Goal: Information Seeking & Learning: Understand process/instructions

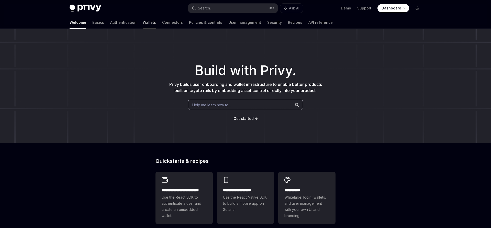
click at [143, 23] on link "Wallets" at bounding box center [149, 22] width 13 height 12
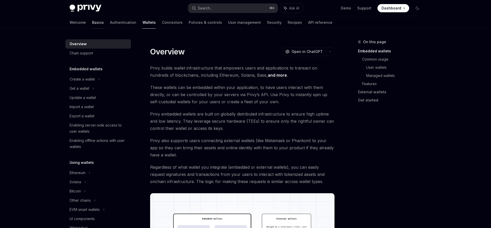
click at [92, 22] on link "Basics" at bounding box center [98, 22] width 12 height 12
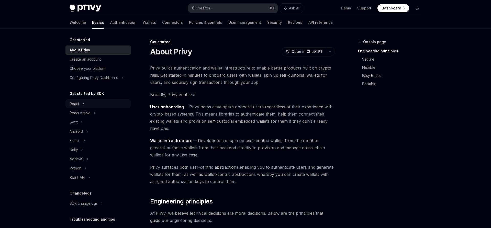
click at [78, 105] on div "React" at bounding box center [75, 104] width 10 height 6
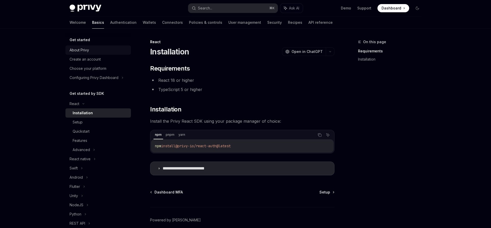
click at [87, 48] on div "About Privy" at bounding box center [79, 50] width 19 height 6
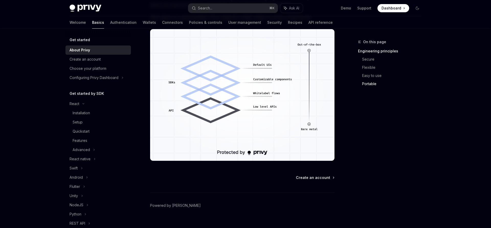
scroll to position [441, 0]
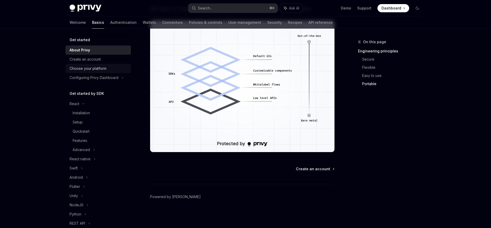
click at [89, 68] on div "Choose your platform" at bounding box center [88, 69] width 37 height 6
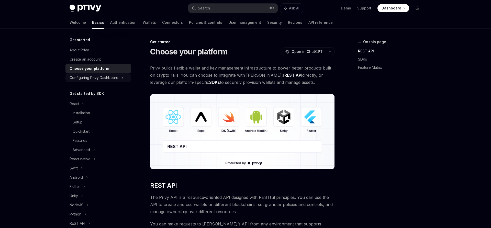
click at [89, 74] on div "Configuring Privy Dashboard" at bounding box center [99, 77] width 66 height 9
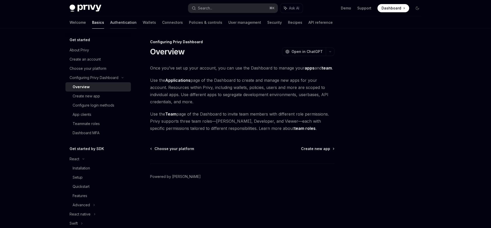
click at [110, 23] on link "Authentication" at bounding box center [123, 22] width 26 height 12
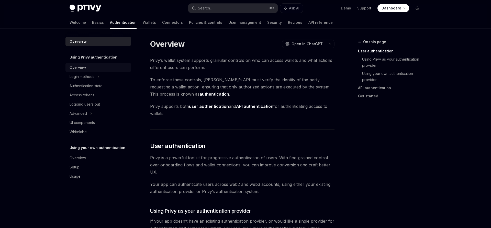
click at [84, 69] on div "Overview" at bounding box center [78, 68] width 16 height 6
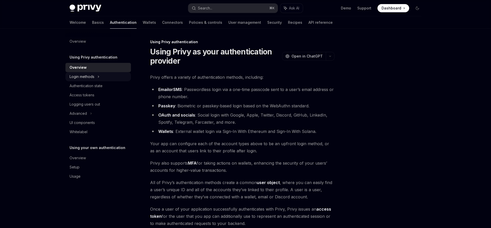
click at [84, 76] on div "Login methods" at bounding box center [82, 77] width 25 height 6
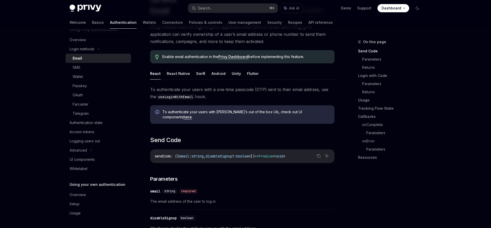
scroll to position [87, 0]
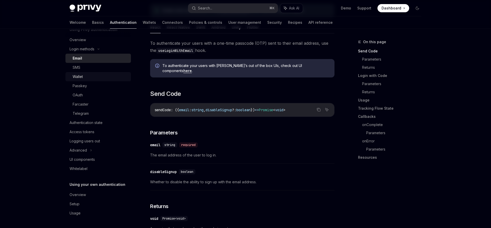
click at [106, 78] on div "Wallet" at bounding box center [100, 77] width 55 height 6
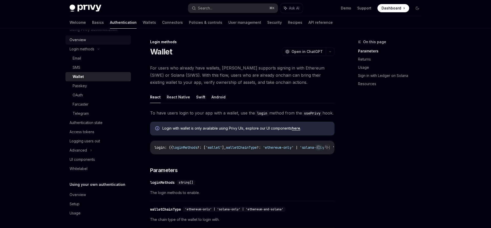
click at [79, 40] on div "Overview" at bounding box center [78, 40] width 16 height 6
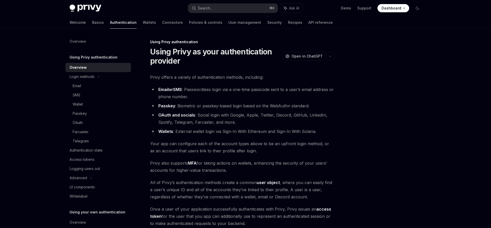
click at [81, 57] on h5 "Using Privy authentication" at bounding box center [94, 57] width 48 height 6
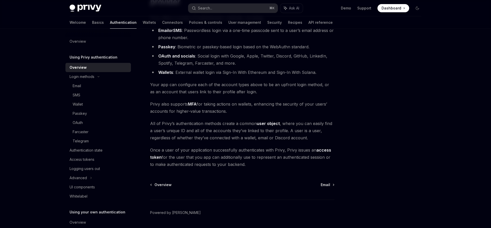
scroll to position [65, 0]
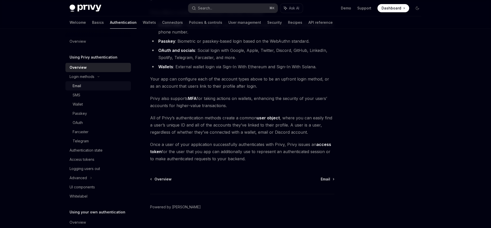
click at [88, 86] on div "Email" at bounding box center [100, 86] width 55 height 6
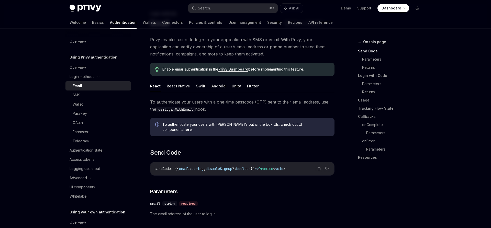
scroll to position [30, 0]
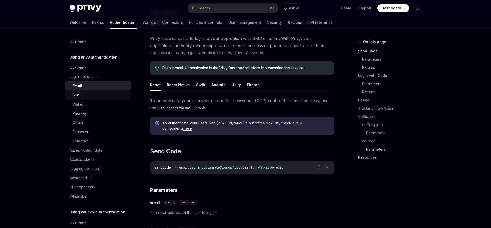
click at [104, 93] on div "SMS" at bounding box center [100, 95] width 55 height 6
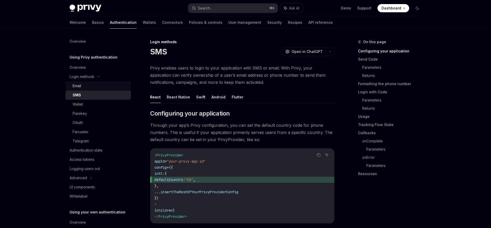
click at [95, 84] on div "Email" at bounding box center [100, 86] width 55 height 6
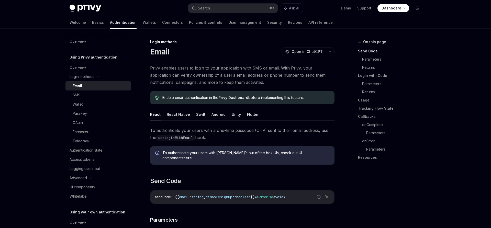
type textarea "*"
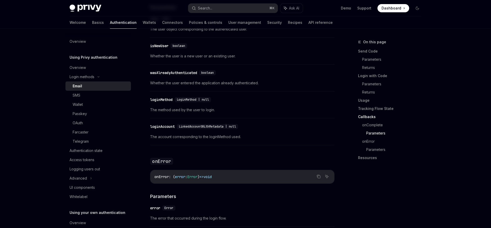
scroll to position [878, 0]
